Goal: Information Seeking & Learning: Learn about a topic

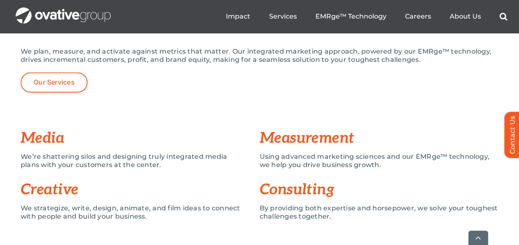
scroll to position [653, 0]
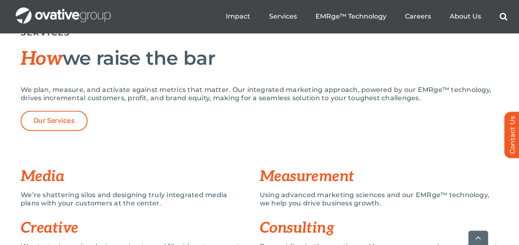
scroll to position [615, 0]
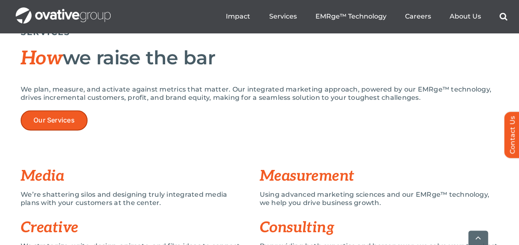
click at [78, 126] on link "Our Services" at bounding box center [54, 120] width 67 height 20
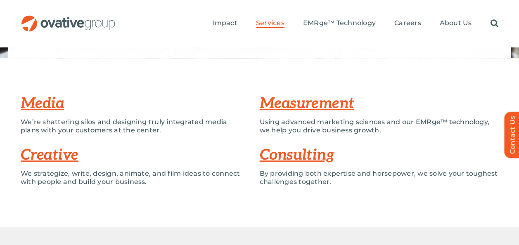
scroll to position [177, 0]
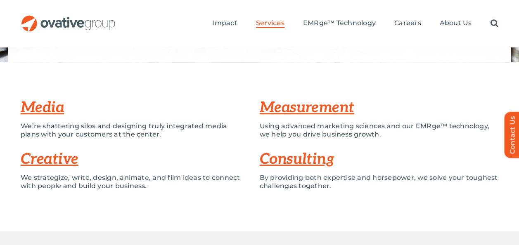
click at [59, 159] on link "Creative" at bounding box center [50, 159] width 58 height 18
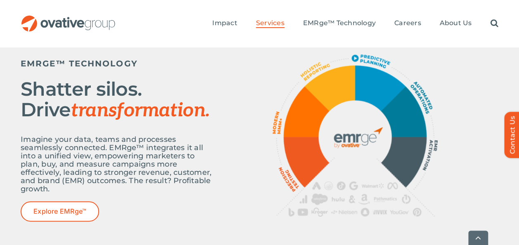
scroll to position [377, 0]
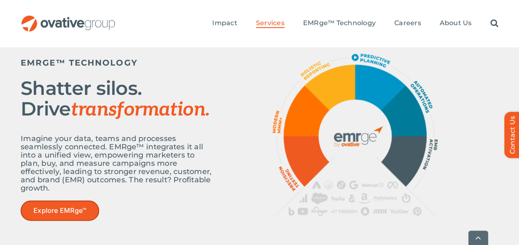
click at [41, 217] on link "Explore EMRge™" at bounding box center [60, 211] width 78 height 20
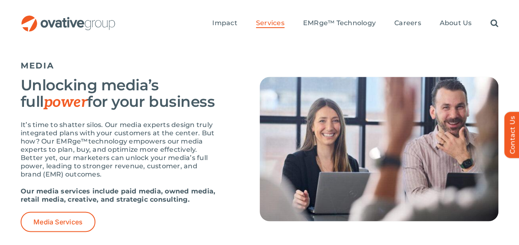
scroll to position [598, 0]
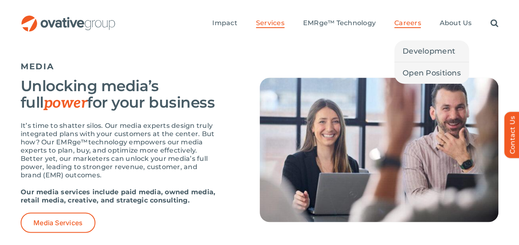
click at [409, 27] on link "Careers" at bounding box center [407, 23] width 27 height 9
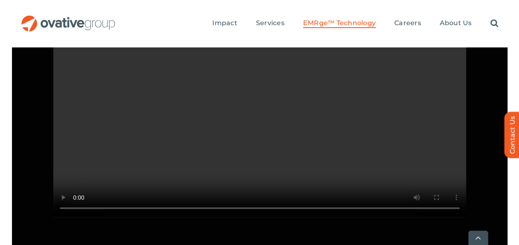
scroll to position [834, 0]
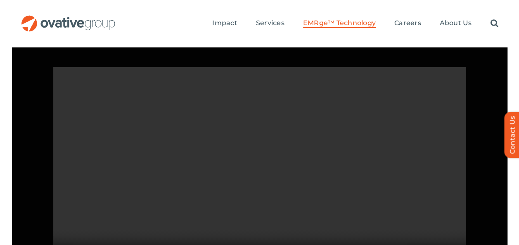
scroll to position [777, 0]
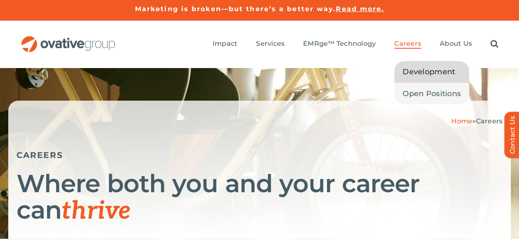
click at [416, 71] on span "Development" at bounding box center [428, 72] width 52 height 12
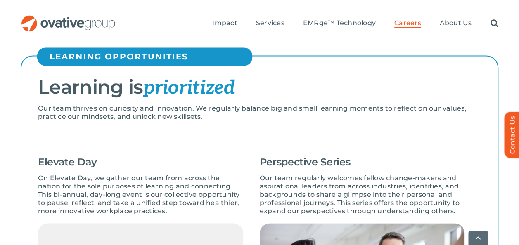
scroll to position [847, 0]
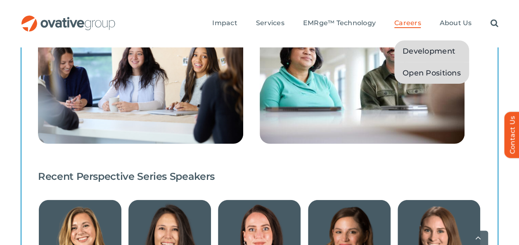
click at [414, 73] on span "Open Positions" at bounding box center [431, 73] width 58 height 12
